Goal: Task Accomplishment & Management: Manage account settings

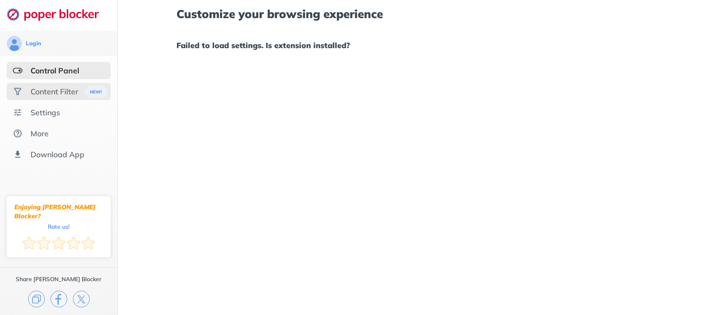
click at [35, 99] on div "Content Filter" at bounding box center [59, 91] width 104 height 17
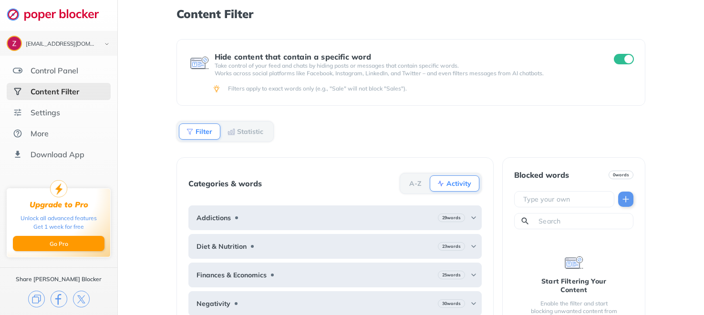
click at [626, 59] on input "checkbox" at bounding box center [624, 59] width 20 height 10
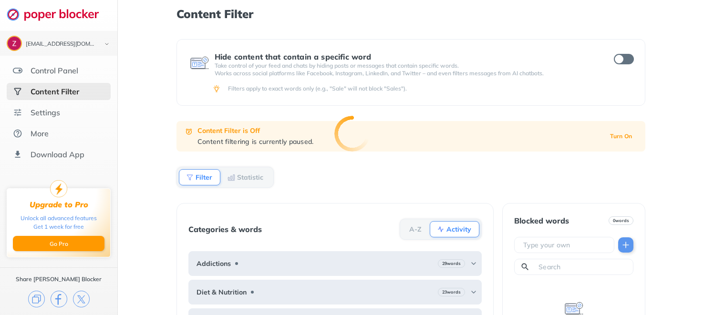
click at [63, 75] on div at bounding box center [352, 157] width 704 height 315
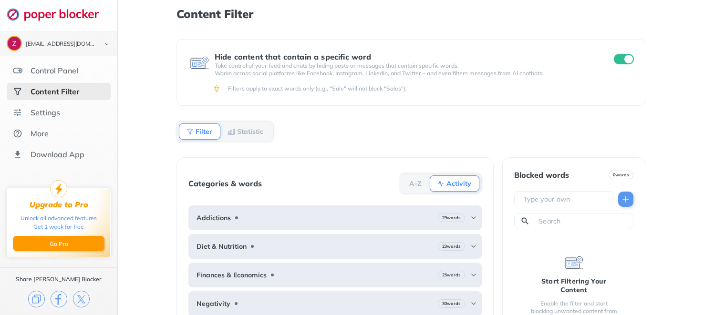
click at [632, 59] on input "checkbox" at bounding box center [624, 59] width 20 height 10
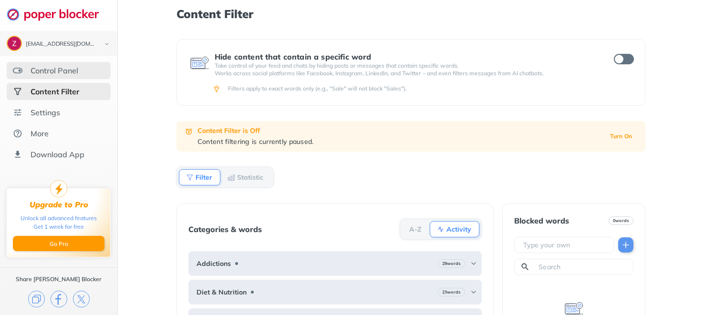
click at [58, 68] on div "Control Panel" at bounding box center [55, 71] width 48 height 10
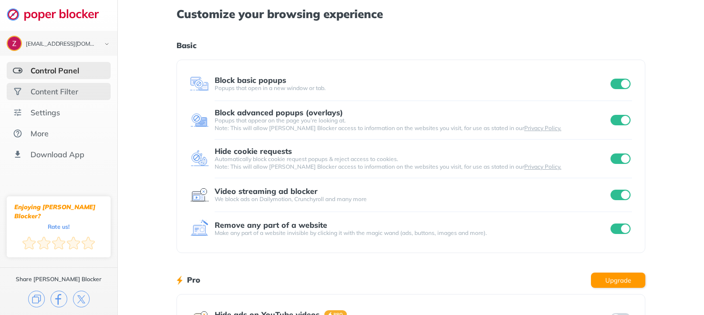
click at [83, 96] on div "Content Filter" at bounding box center [59, 91] width 104 height 17
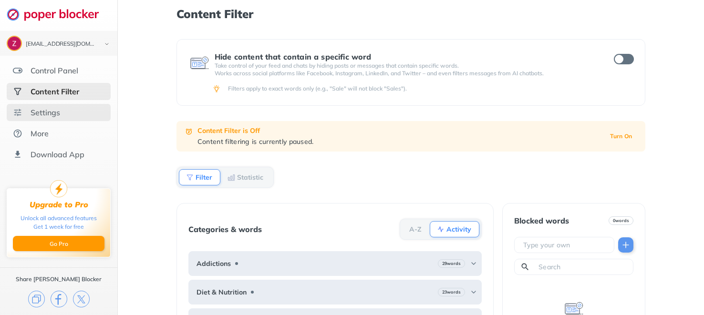
click at [29, 118] on div "Settings" at bounding box center [59, 112] width 104 height 17
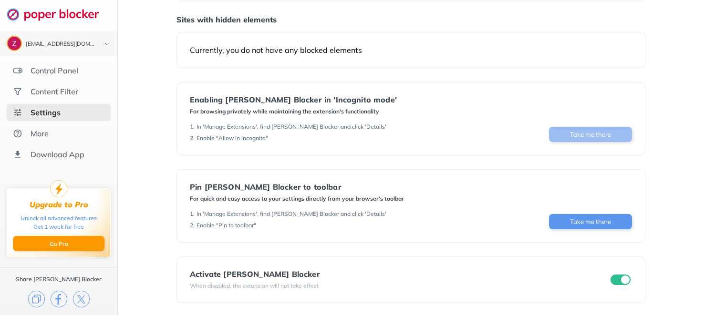
scroll to position [97, 0]
click at [574, 132] on button "Take me there" at bounding box center [590, 133] width 83 height 15
